Goal: Task Accomplishment & Management: Manage account settings

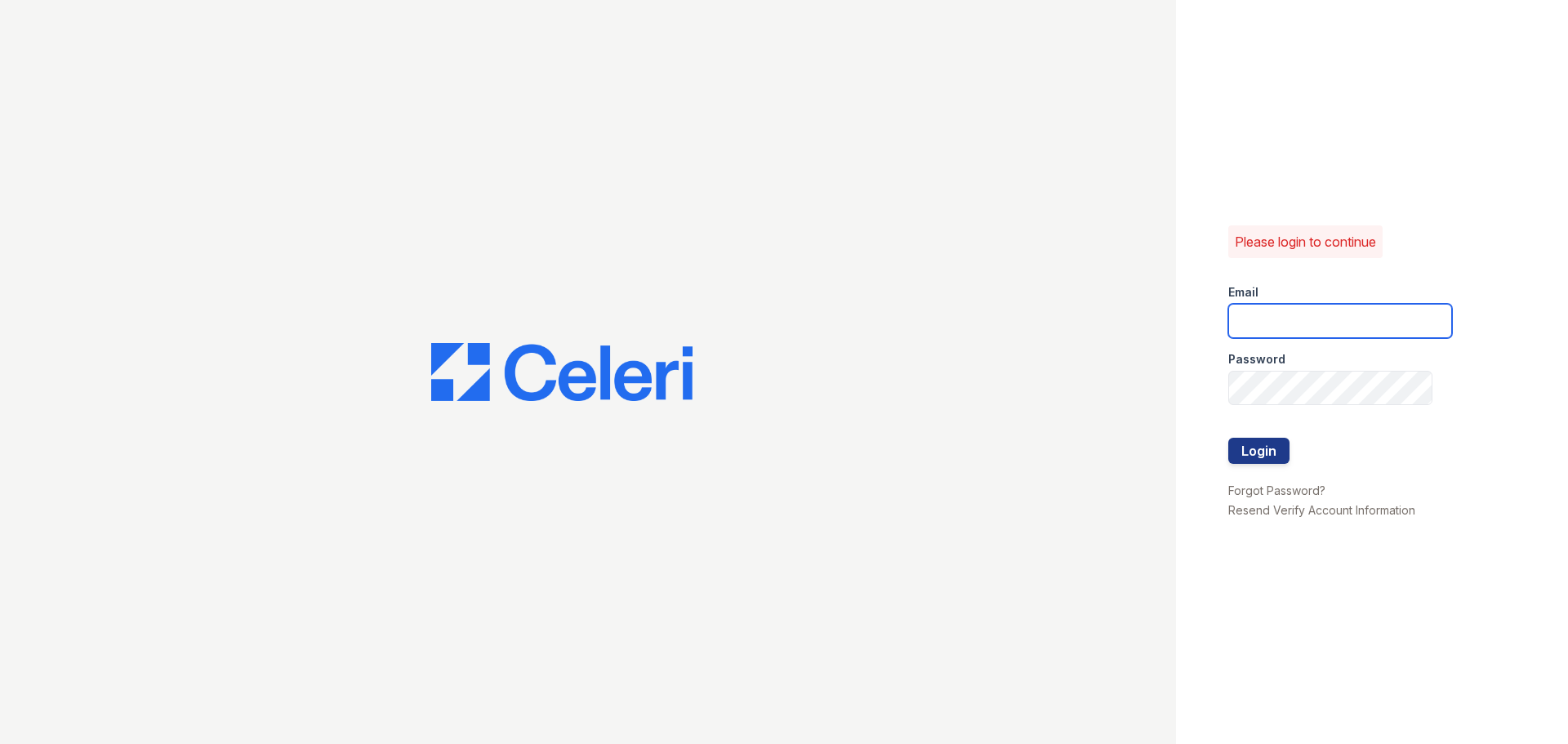
click at [1258, 312] on input "email" at bounding box center [1340, 321] width 224 height 34
type input "[EMAIL_ADDRESS][DOMAIN_NAME]"
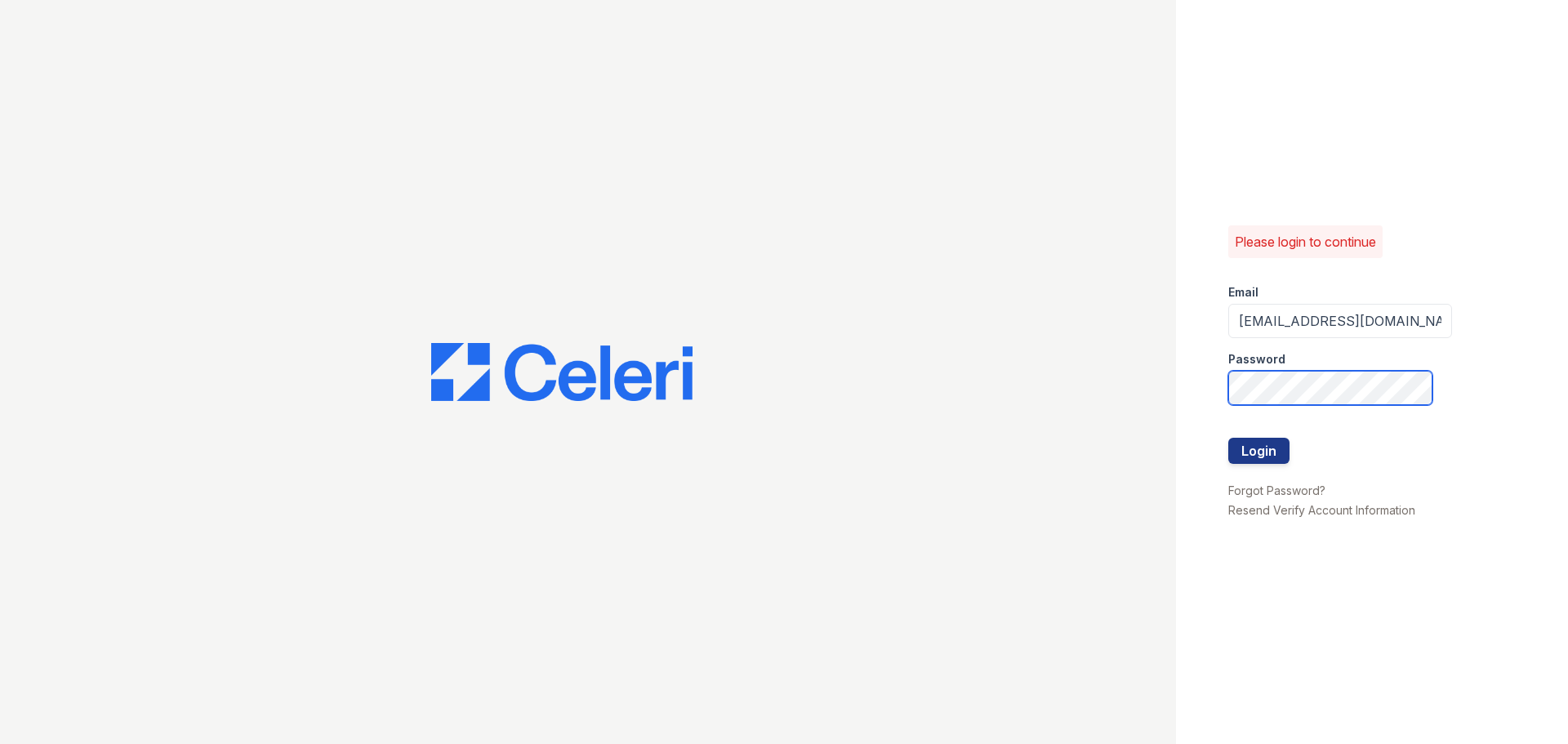
click at [1228, 438] on button "Login" at bounding box center [1259, 451] width 61 height 26
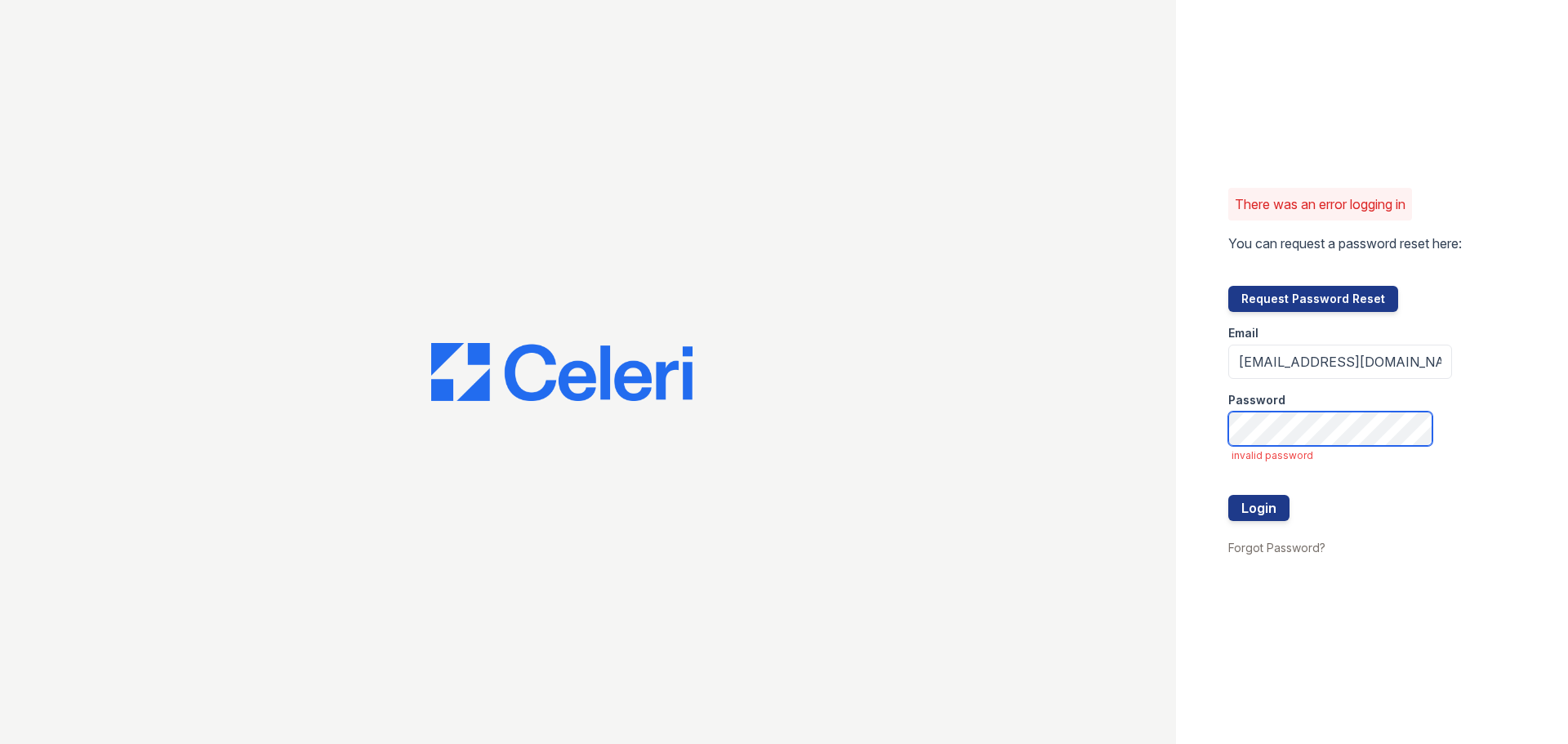
click at [1228, 495] on button "Login" at bounding box center [1259, 508] width 61 height 26
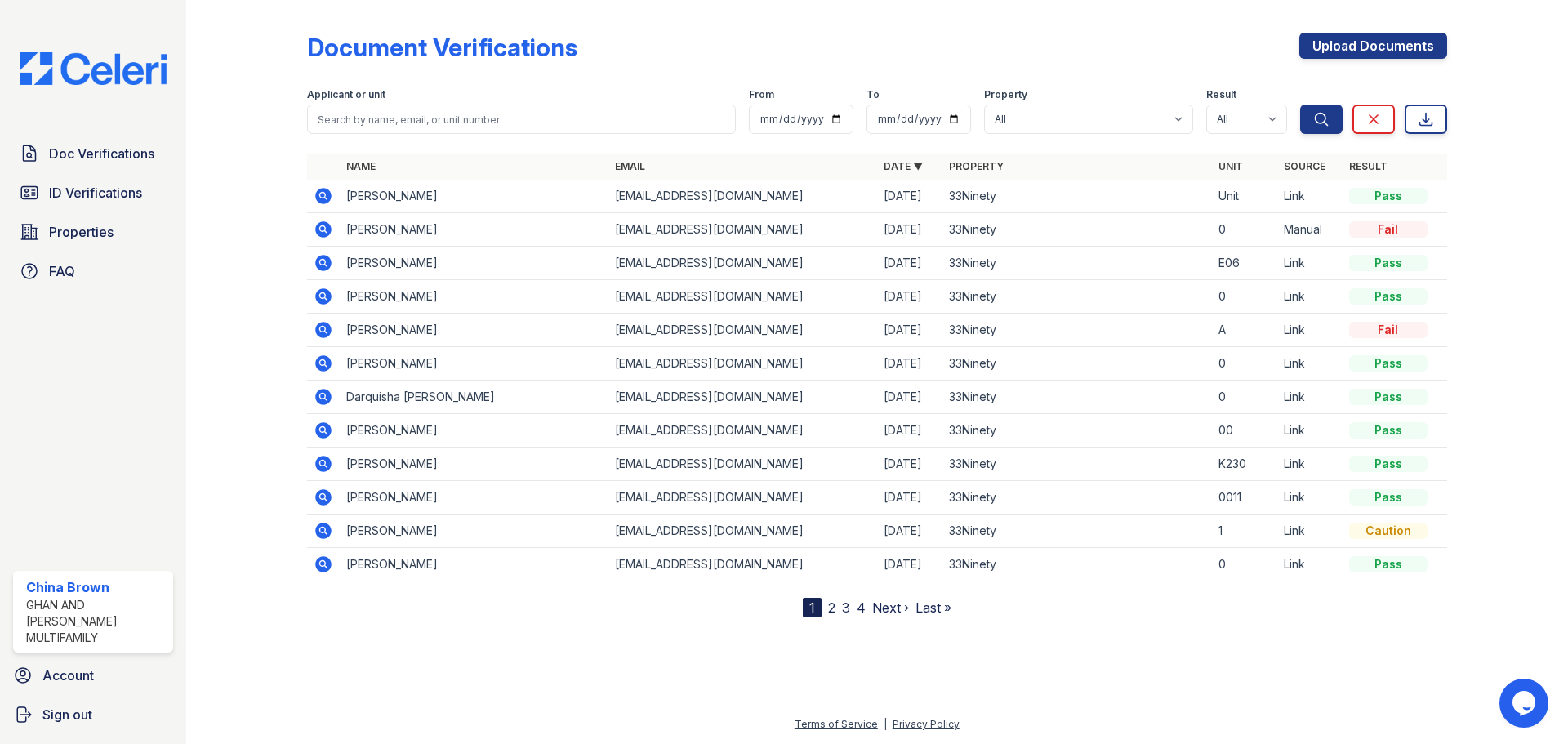
drag, startPoint x: 823, startPoint y: 606, endPoint x: 833, endPoint y: 604, distance: 10.2
click at [824, 606] on nav "1 2 3 4 Next › Last »" at bounding box center [877, 607] width 149 height 20
click at [833, 604] on link "2" at bounding box center [831, 607] width 8 height 16
